Goal: Task Accomplishment & Management: Use online tool/utility

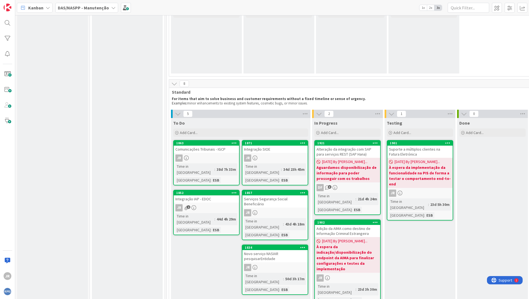
scroll to position [221, 0]
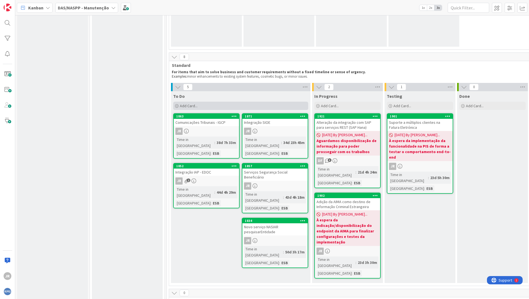
click at [195, 103] on div "Add Card..." at bounding box center [240, 106] width 135 height 8
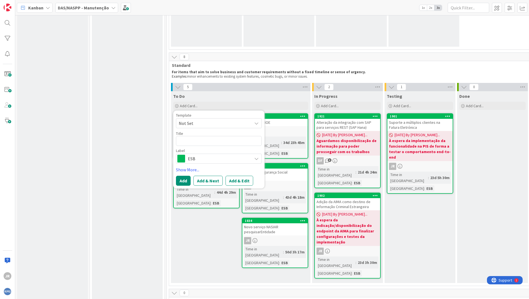
click at [257, 122] on icon at bounding box center [256, 123] width 4 height 4
click at [193, 170] on link "Show More..." at bounding box center [219, 170] width 86 height 7
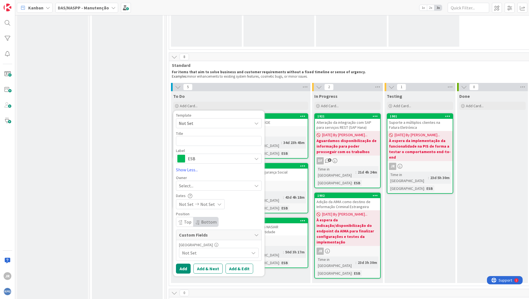
click at [252, 254] on icon at bounding box center [253, 253] width 4 height 4
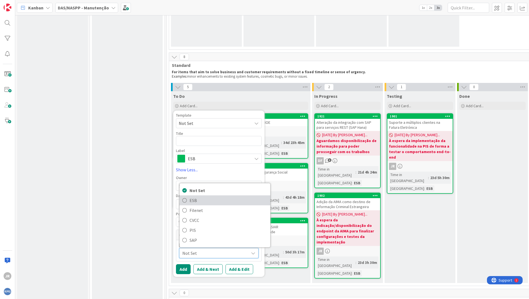
click at [184, 202] on icon at bounding box center [184, 200] width 4 height 8
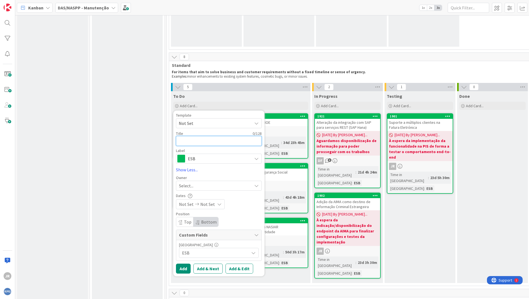
click at [202, 142] on textarea at bounding box center [219, 141] width 86 height 10
type textarea "x"
type textarea "A"
type textarea "x"
type textarea "At"
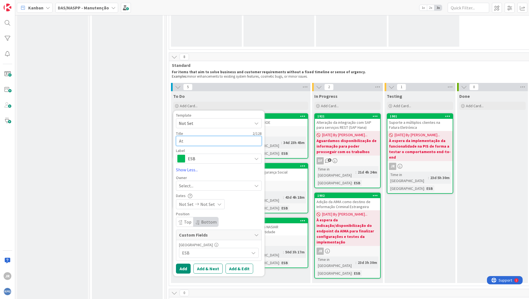
type textarea "x"
type textarea "Atu"
type textarea "x"
type textarea "Atua"
type textarea "x"
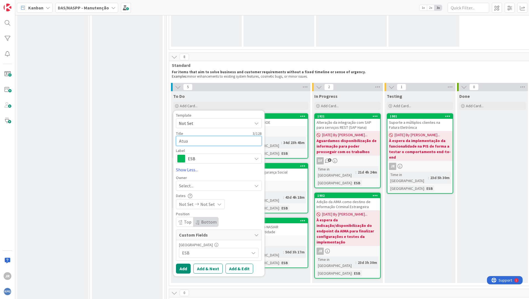
type textarea "Atual"
type textarea "x"
type textarea "Atuali"
type textarea "x"
type textarea "Atualiz"
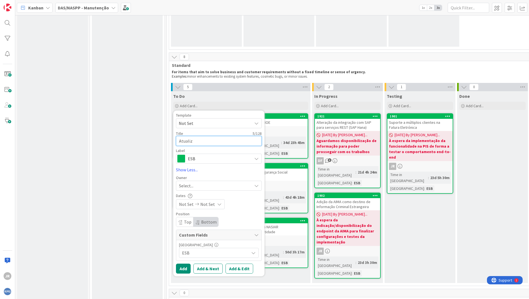
type textarea "x"
type textarea "Atualiza"
type textarea "x"
type textarea "Atualizaç"
type textarea "x"
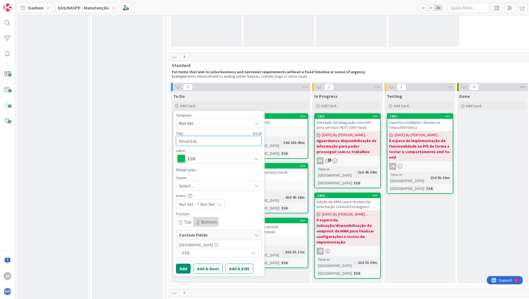
type textarea "Atualizaçã"
type textarea "x"
type textarea "Atualização"
type textarea "x"
type textarea "Atualização"
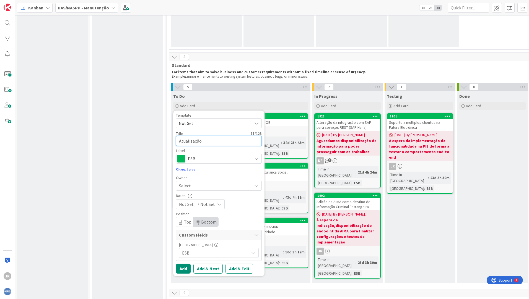
type textarea "x"
type textarea "Atualização d"
type textarea "x"
type textarea "Atualização do"
type textarea "x"
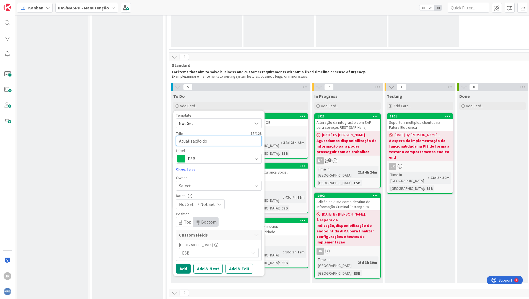
type textarea "Atualização do t"
type textarea "x"
type textarea "Atualização do ti"
type textarea "x"
type textarea "Atualização do tip"
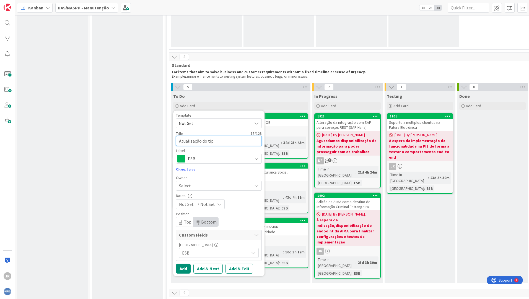
type textarea "x"
type textarea "Atualização do tipo"
type textarea "x"
type textarea "Atualização do tipo"
type textarea "x"
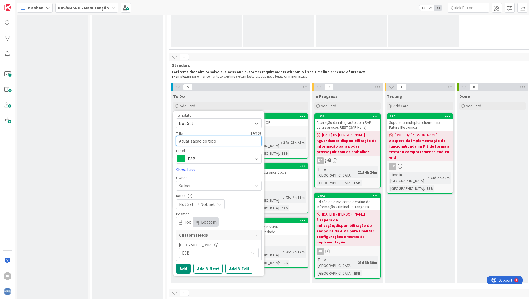
type textarea "Atualização do tipo d"
type textarea "x"
type textarea "Atualização do tipo de"
type textarea "x"
type textarea "Atualização do tipo de"
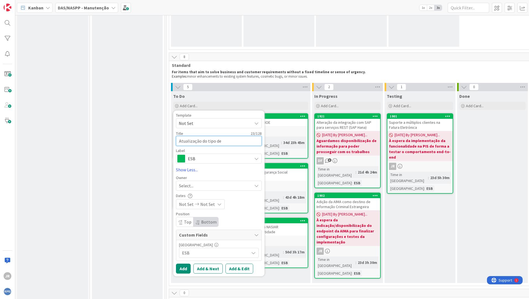
type textarea "x"
type textarea "Atualização do tipo de r"
type textarea "x"
type textarea "Atualização do tipo de re"
type textarea "x"
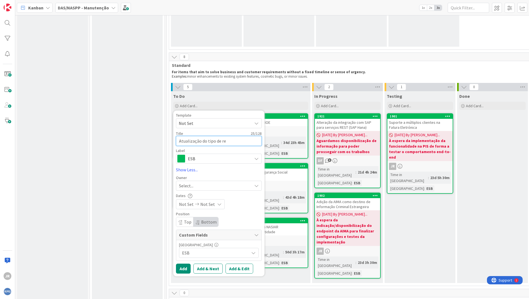
type textarea "Atualização do tipo de res"
type textarea "x"
type textarea "Atualização do tipo de resp"
type textarea "x"
type textarea "Atualização do tipo de respo"
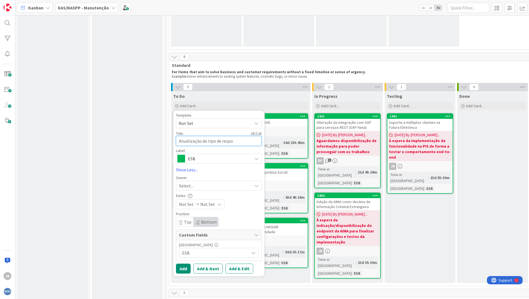
type textarea "x"
type textarea "Atualização do tipo de respos"
type textarea "x"
type textarea "Atualização do tipo de respost"
type textarea "x"
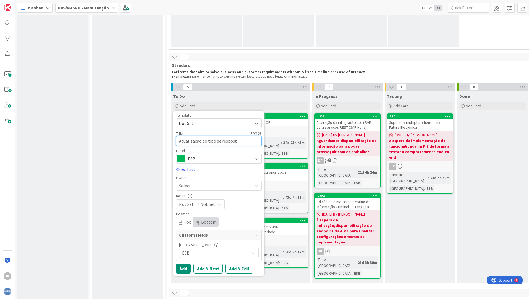
type textarea "Atualização do tipo de resposta"
type textarea "x"
type textarea "Atualização do tipo de resposta"
type textarea "x"
type textarea "Atualização do tipo de resposta n"
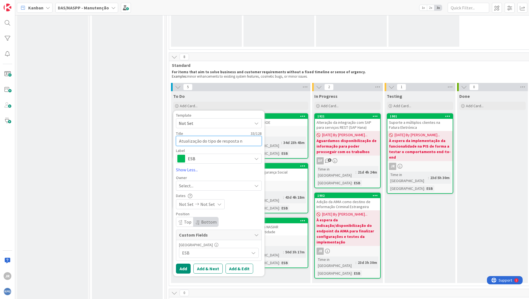
type textarea "x"
type textarea "Atualização do tipo de resposta no"
type textarea "x"
type textarea "Atualização do tipo de resposta no"
type textarea "x"
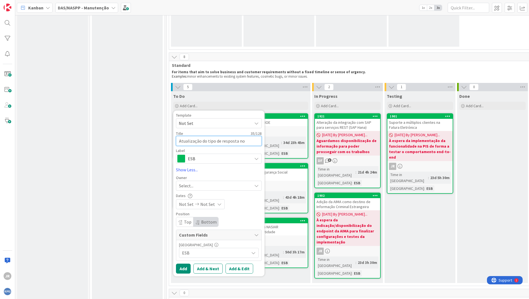
type textarea "Atualização do tipo de resposta no s"
type textarea "x"
type textarea "Atualização do tipo de resposta no se"
type textarea "x"
type textarea "Atualização do tipo de resposta no ser"
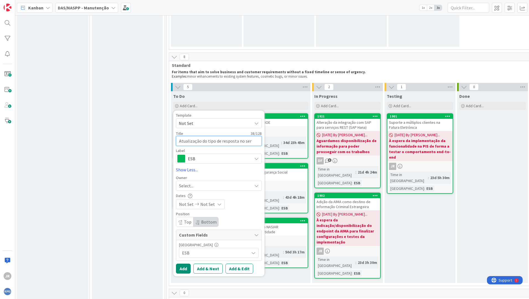
type textarea "x"
type textarea "Atualização do tipo de resposta no serv"
type textarea "x"
type textarea "Atualização do tipo de resposta no servi"
type textarea "x"
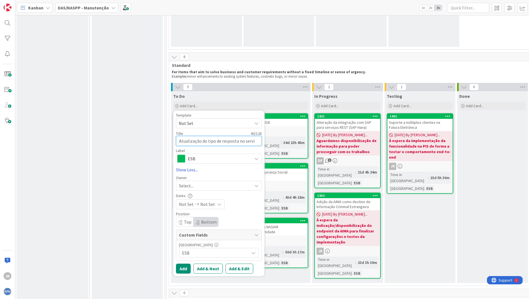
type textarea "Atualização do tipo de resposta no serviç"
type textarea "x"
type textarea "Atualização do tipo de resposta no serviço"
type textarea "x"
type textarea "Atualização do tipo de resposta no serviço"
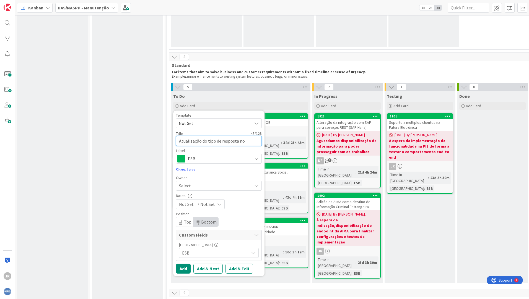
type textarea "x"
type textarea "Atualização do tipo de resposta no serviço d"
type textarea "x"
type textarea "Atualização do tipo de resposta no serviço do"
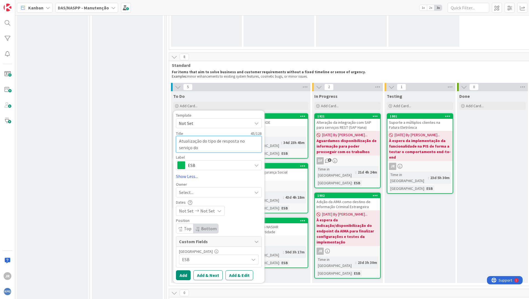
type textarea "x"
type textarea "Atualização do tipo de resposta no serviço do"
type textarea "x"
type textarea "Atualização do tipo de resposta no serviço do S"
type textarea "x"
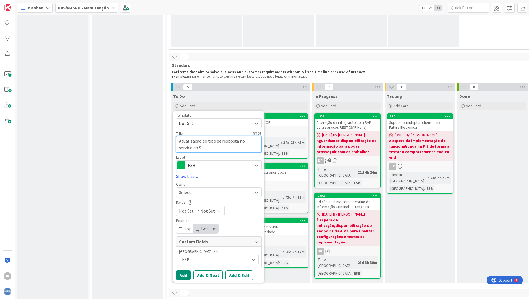
type textarea "Atualização do tipo de resposta no serviço do SP"
type textarea "x"
type textarea "Atualização do tipo de resposta no serviço do SPA"
type textarea "x"
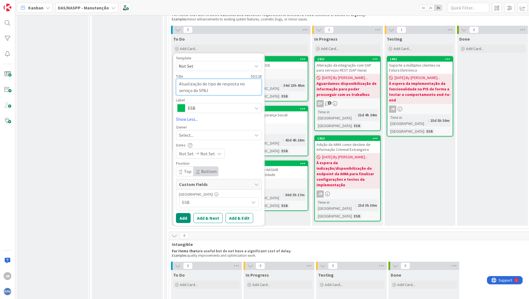
scroll to position [270, 0]
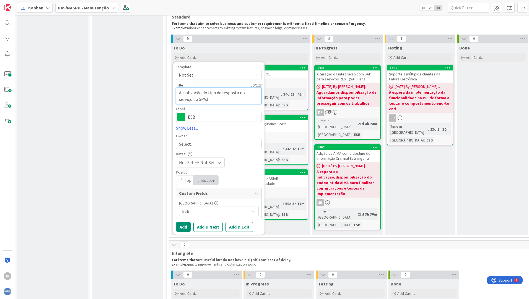
type textarea "Atualização do tipo de resposta no serviço do SPAJ"
click at [256, 143] on icon at bounding box center [256, 144] width 4 height 4
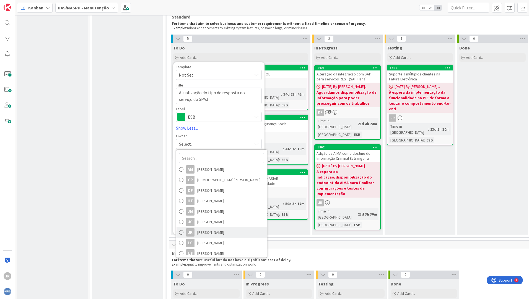
click at [183, 231] on span at bounding box center [181, 233] width 4 height 8
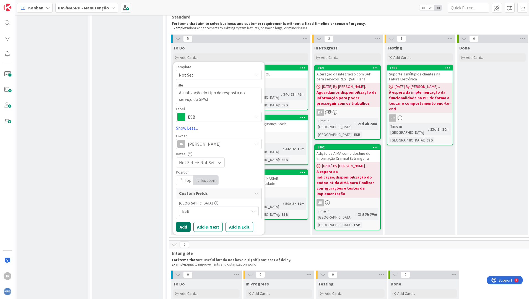
click at [183, 227] on button "Add" at bounding box center [183, 227] width 15 height 10
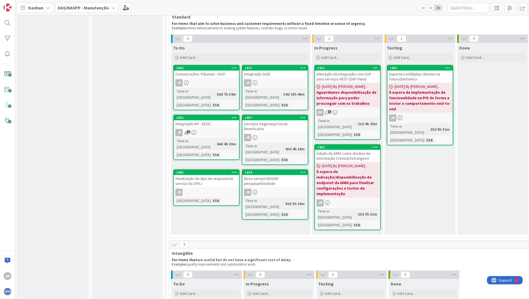
click at [267, 175] on div "Novo serviço NASIAR pesquisarEntidade" at bounding box center [274, 181] width 65 height 12
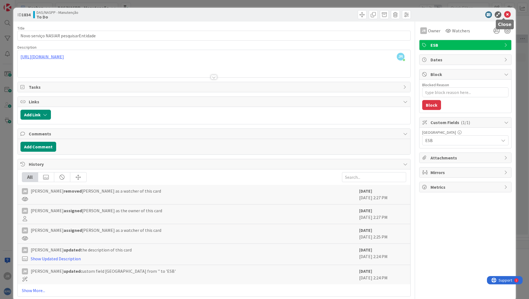
click at [505, 12] on icon at bounding box center [507, 14] width 7 height 7
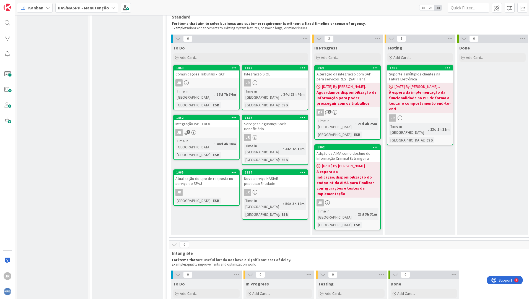
click at [213, 175] on div "Atualização do tipo de resposta no serviço do SPAJ" at bounding box center [206, 181] width 65 height 12
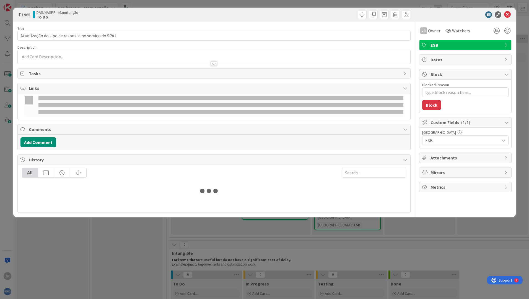
type textarea "x"
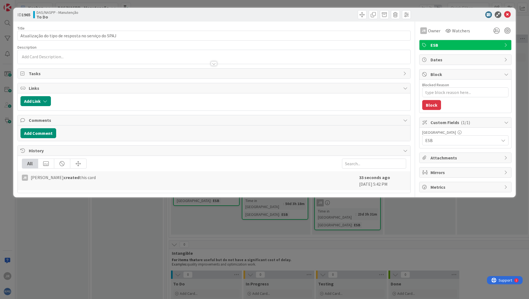
click at [39, 59] on div at bounding box center [214, 61] width 393 height 6
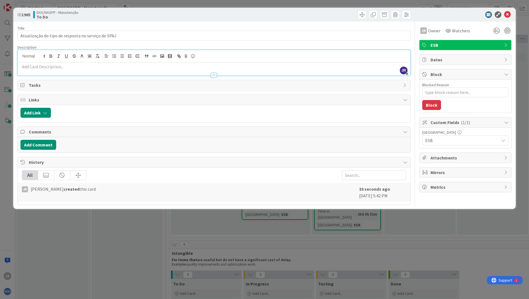
click at [48, 69] on p at bounding box center [213, 67] width 387 height 6
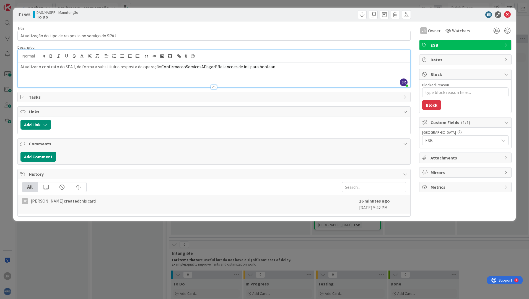
click at [193, 67] on span "ConfirmacaoServicosAPagarERetencoes de int para boolean" at bounding box center [218, 67] width 114 height 6
copy span "ConfirmacaoServicosAPagarERetencoes"
click at [408, 43] on div "Title 50 / 128 Atualização do tipo de resposta no serviço do SPAJ Description J…" at bounding box center [213, 119] width 393 height 195
click at [140, 69] on p "Atualizar o contrato do SPAJ, de forma a substituir a resposta da operação Conf…" at bounding box center [213, 67] width 387 height 6
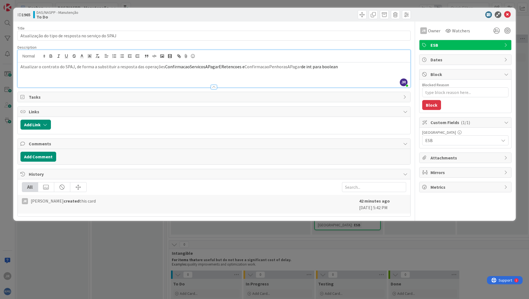
click at [202, 69] on span "ConfirmacaoServicosAPagarERetencoes e" at bounding box center [204, 67] width 79 height 6
click at [49, 55] on icon "button" at bounding box center [50, 56] width 5 height 5
click at [269, 68] on p "Atualizar o contrato do SPAJ, de forma a substituir a resposta das operações Co…" at bounding box center [213, 67] width 387 height 6
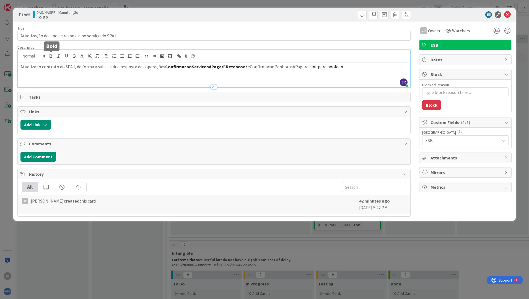
click at [50, 59] on button "button" at bounding box center [51, 56] width 8 height 7
click at [353, 68] on p "Atualizar o contrato do SPAJ, de forma a substituir a resposta das operações Co…" at bounding box center [213, 67] width 387 height 6
click at [310, 67] on span "de int para boolean" at bounding box center [328, 67] width 37 height 6
click at [58, 56] on icon "button" at bounding box center [58, 56] width 5 height 5
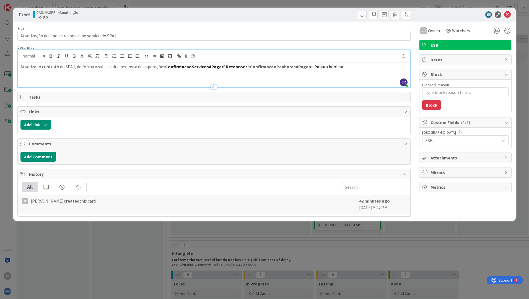
click at [329, 64] on span "para boolean" at bounding box center [331, 67] width 25 height 6
click at [59, 56] on icon "button" at bounding box center [58, 56] width 5 height 5
click at [509, 15] on icon at bounding box center [507, 14] width 7 height 7
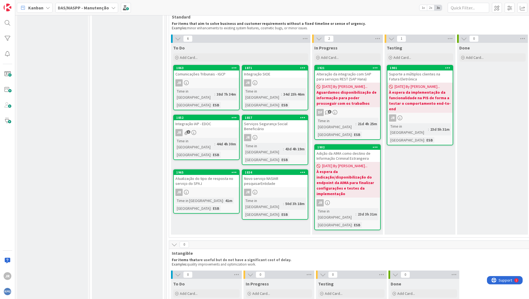
click at [200, 175] on div "Atualização do tipo de resposta no serviço do SPAJ" at bounding box center [206, 181] width 65 height 12
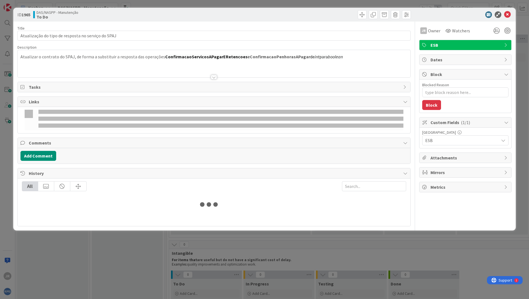
type textarea "x"
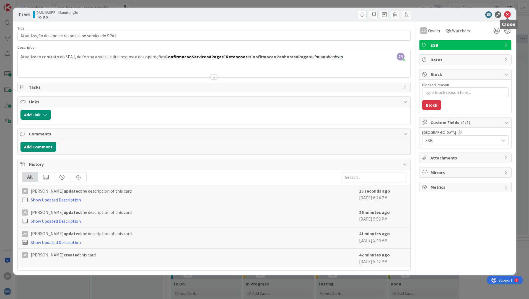
click at [510, 13] on icon at bounding box center [507, 14] width 7 height 7
